Goal: Task Accomplishment & Management: Manage account settings

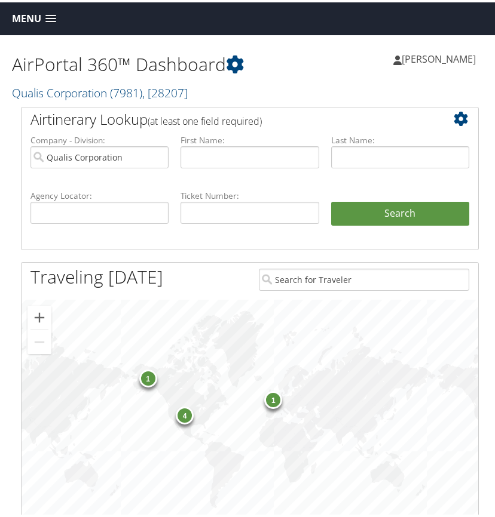
click at [53, 16] on span at bounding box center [50, 17] width 11 height 8
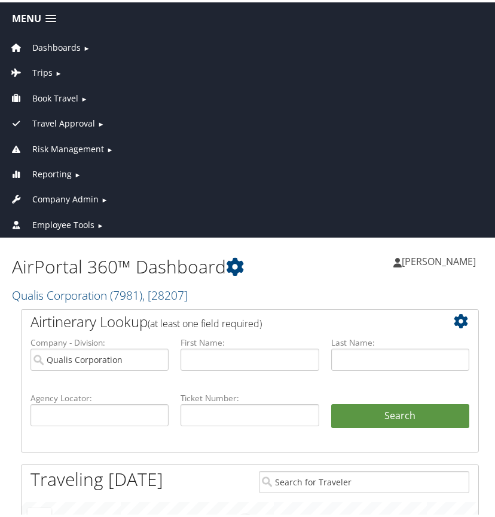
click at [68, 195] on span "Company Admin" at bounding box center [65, 197] width 66 height 13
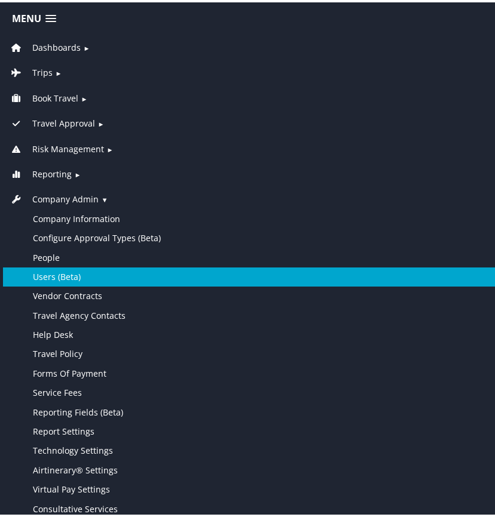
click at [68, 273] on link "Users (Beta)" at bounding box center [250, 274] width 494 height 19
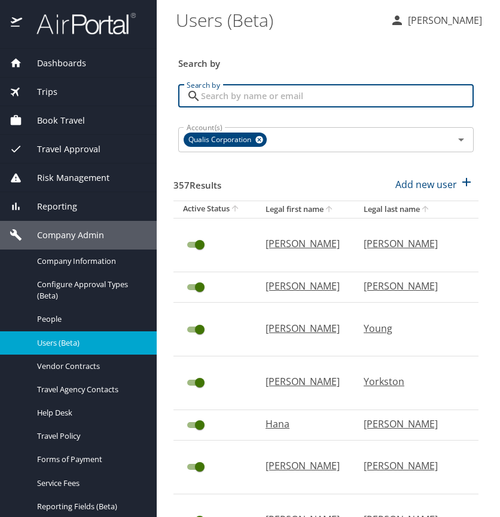
click at [210, 94] on input "Search by" at bounding box center [337, 96] width 272 height 23
type input "[PERSON_NAME]"
checkbox input "false"
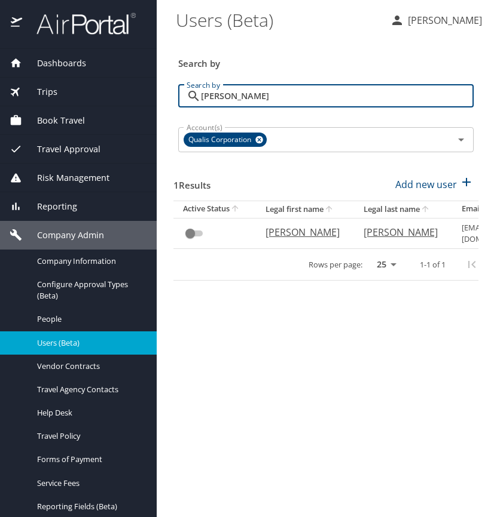
type input "[PERSON_NAME]"
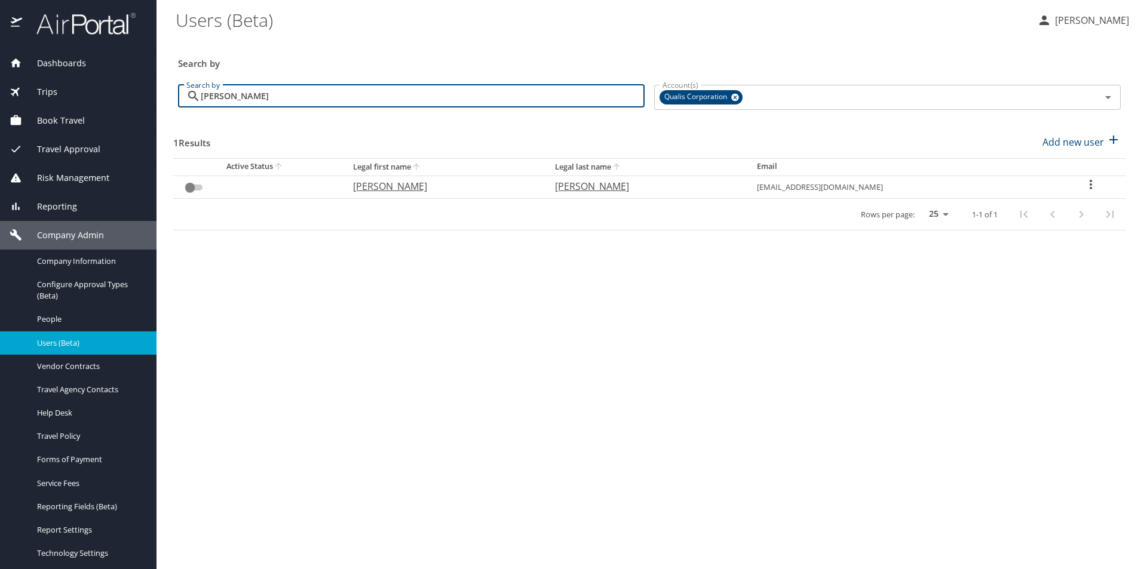
click at [499, 185] on icon "User Search Table" at bounding box center [1091, 184] width 14 height 14
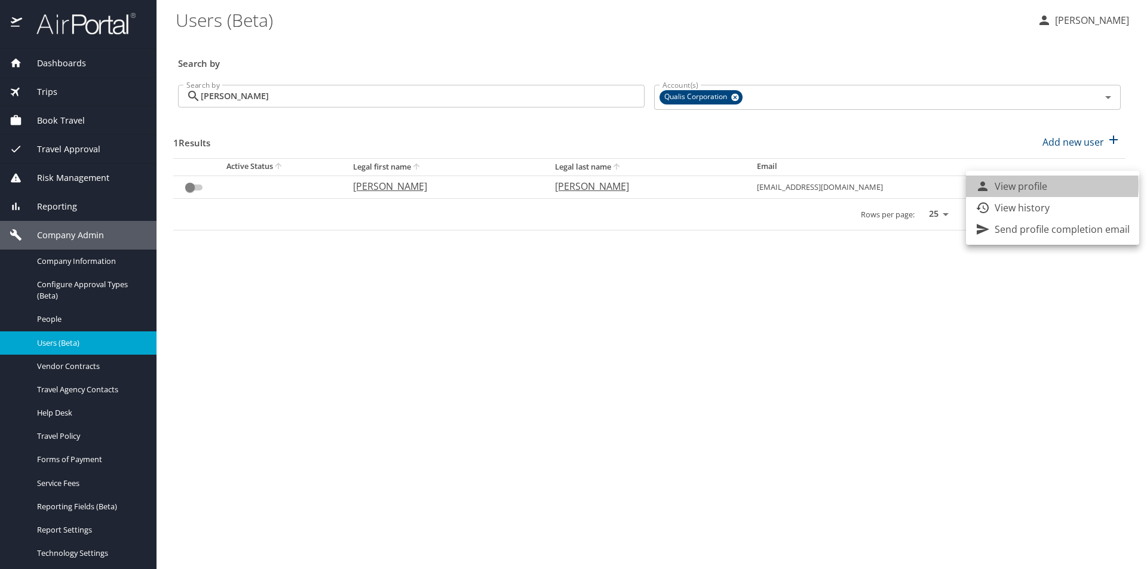
click at [499, 185] on p "View profile" at bounding box center [1021, 186] width 53 height 14
select select "US"
